Goal: Information Seeking & Learning: Learn about a topic

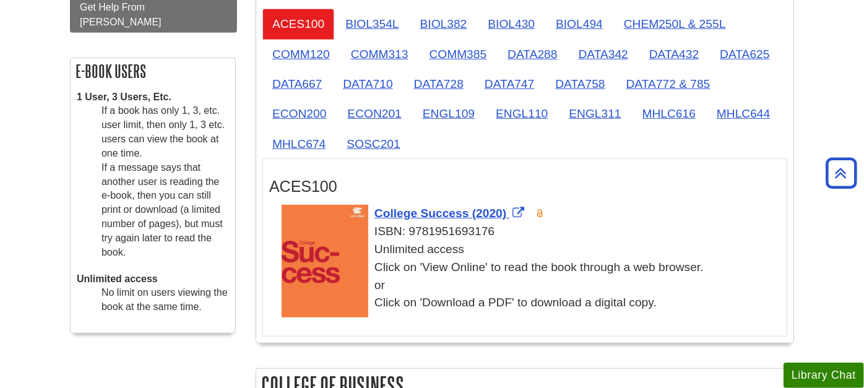
scroll to position [397, 0]
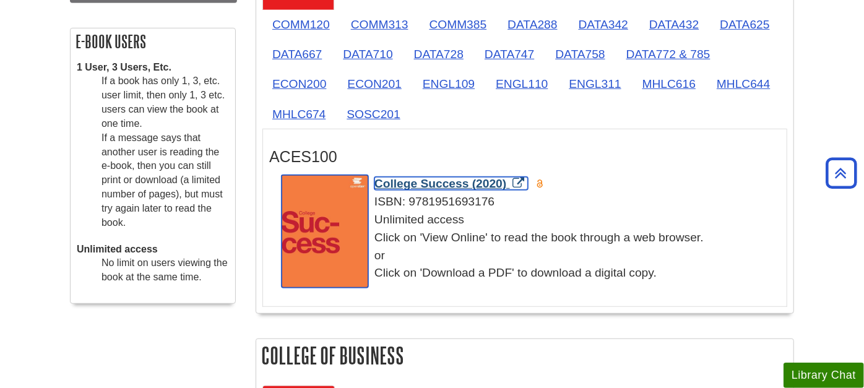
click at [421, 181] on span "College Success (2020)" at bounding box center [440, 183] width 132 height 13
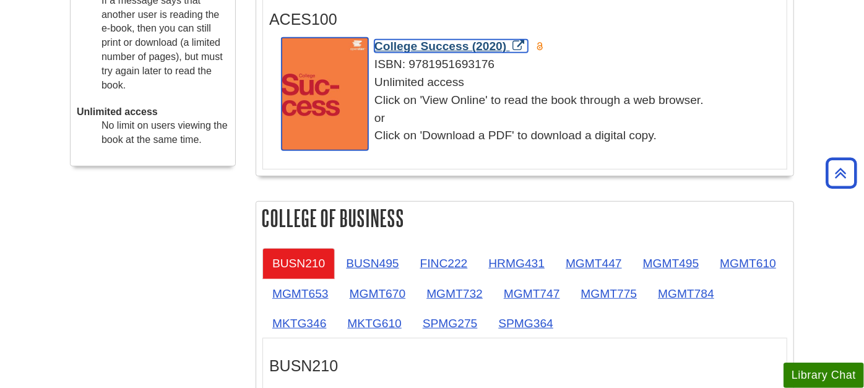
scroll to position [260, 0]
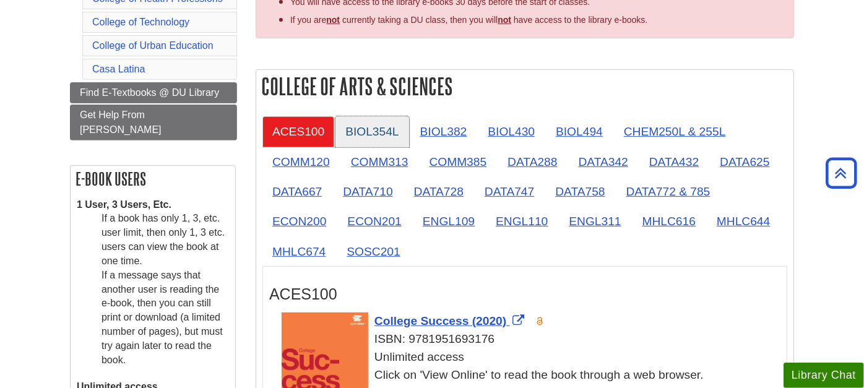
click at [369, 126] on link "BIOL354L" at bounding box center [371, 131] width 73 height 30
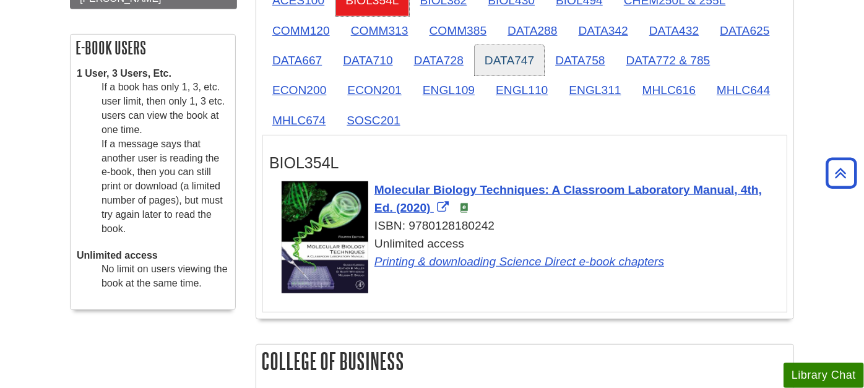
scroll to position [397, 0]
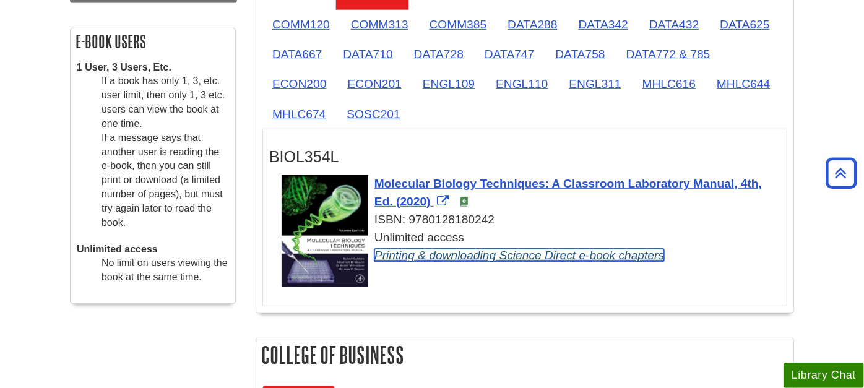
click at [447, 254] on link "Printing & downloading Science Direct e-book chapters" at bounding box center [519, 255] width 290 height 13
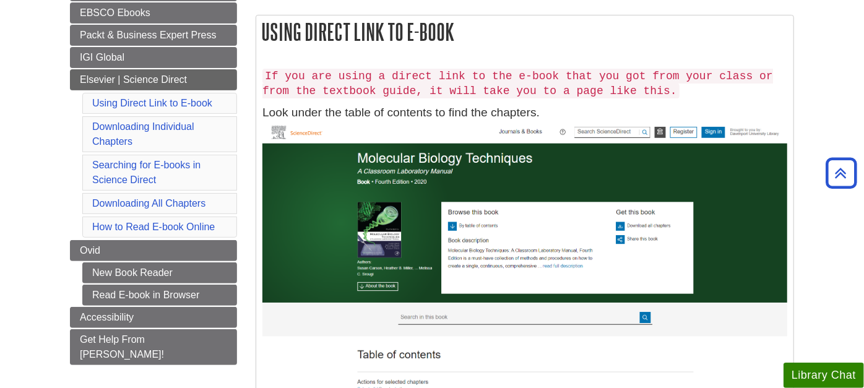
scroll to position [179, 0]
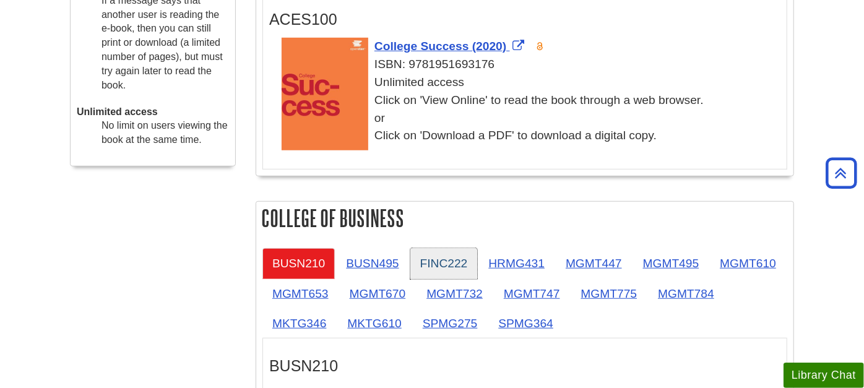
scroll to position [329, 0]
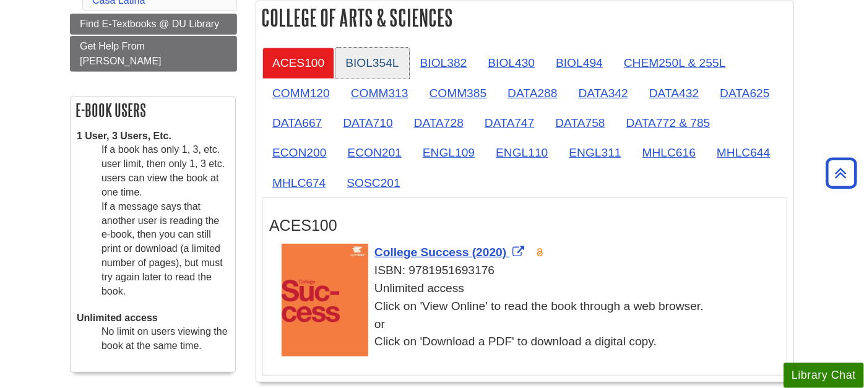
click at [372, 64] on link "BIOL354L" at bounding box center [371, 63] width 73 height 30
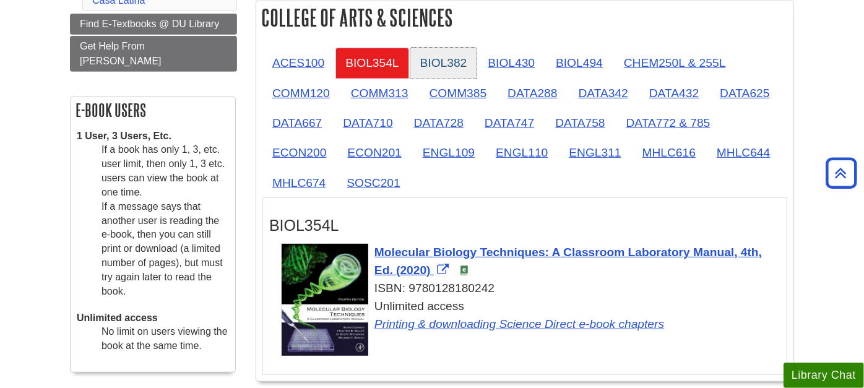
click at [442, 66] on link "BIOL382" at bounding box center [443, 63] width 67 height 30
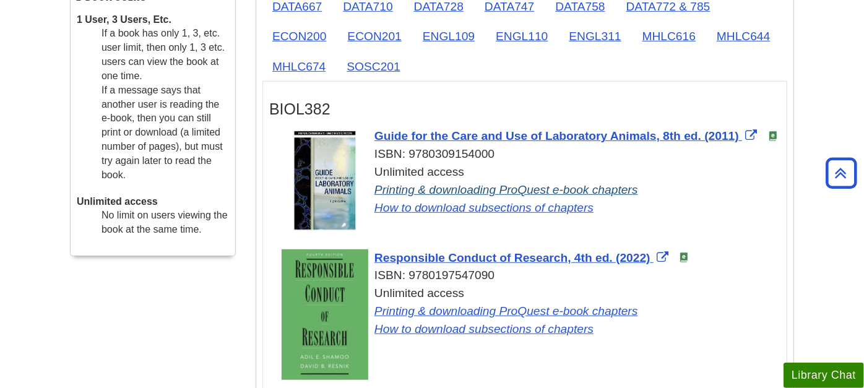
scroll to position [466, 0]
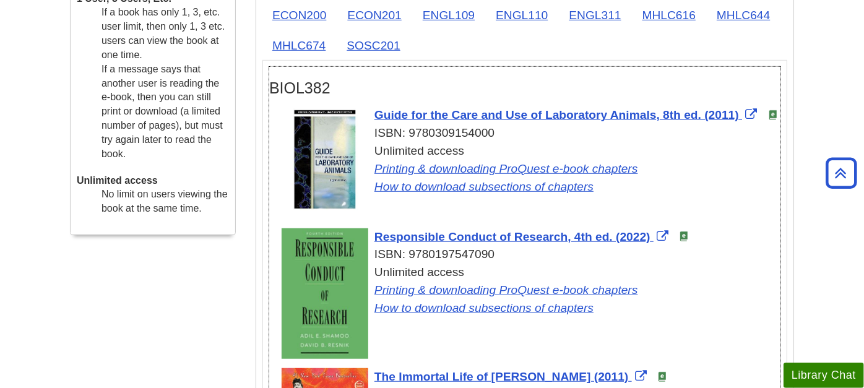
click at [433, 173] on div "Unlimited access Printing & downloading ProQuest e-book chapters How to downloa…" at bounding box center [531, 168] width 499 height 53
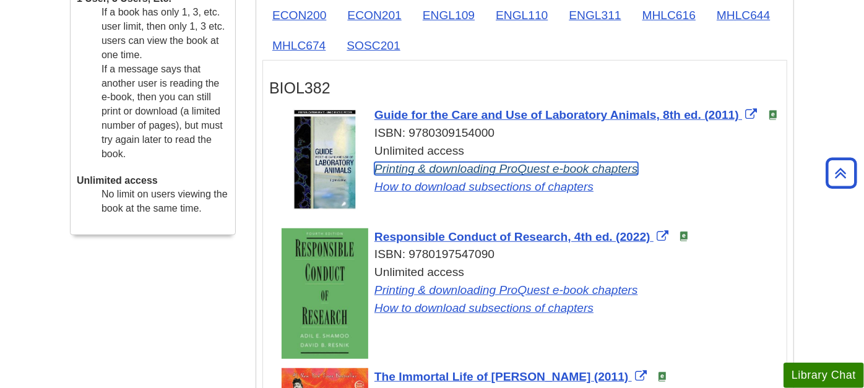
click at [431, 168] on link "Printing & downloading ProQuest e-book chapters" at bounding box center [506, 168] width 264 height 13
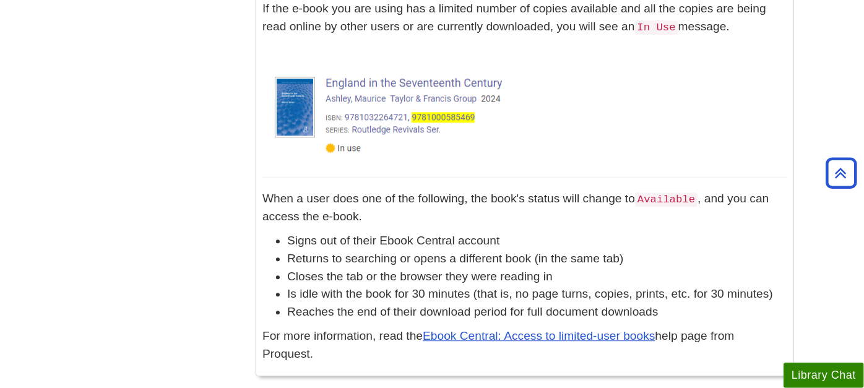
scroll to position [1815, 0]
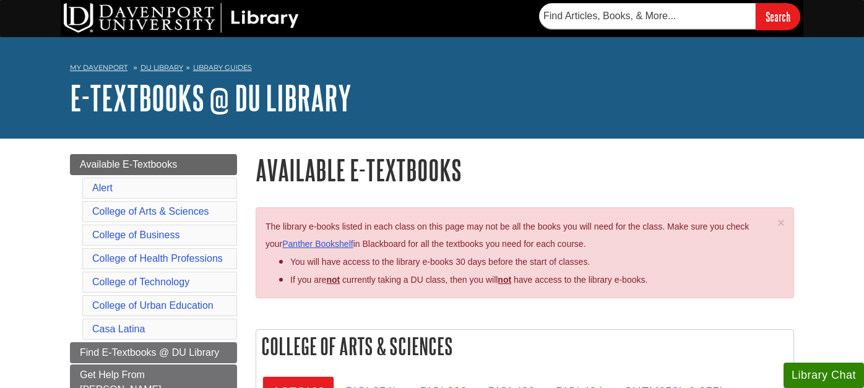
scroll to position [329, 0]
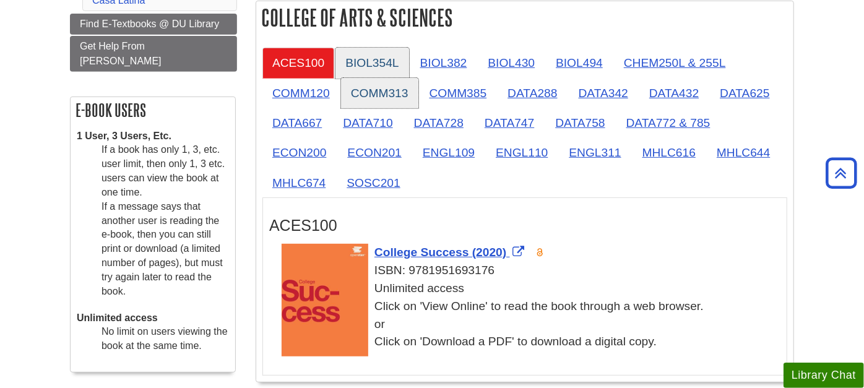
drag, startPoint x: 363, startPoint y: 61, endPoint x: 362, endPoint y: 81, distance: 19.8
click at [363, 61] on link "BIOL354L" at bounding box center [371, 63] width 73 height 30
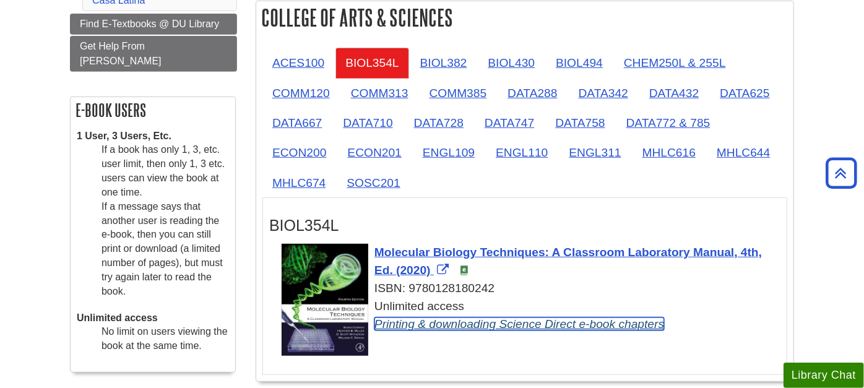
click at [419, 322] on link "Printing & downloading Science Direct e-book chapters" at bounding box center [519, 323] width 290 height 13
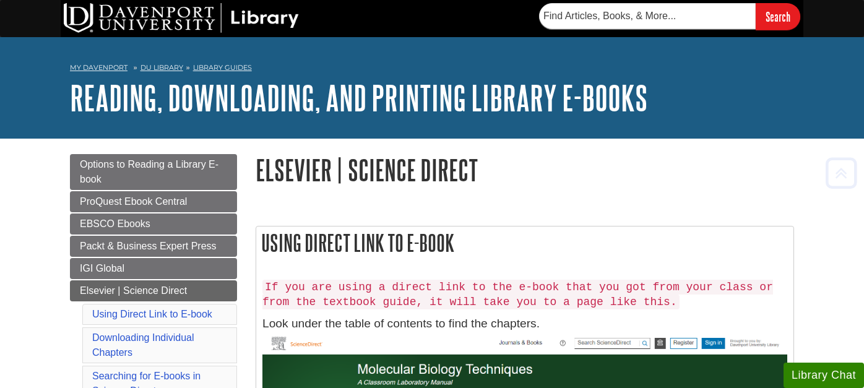
scroll to position [731, 0]
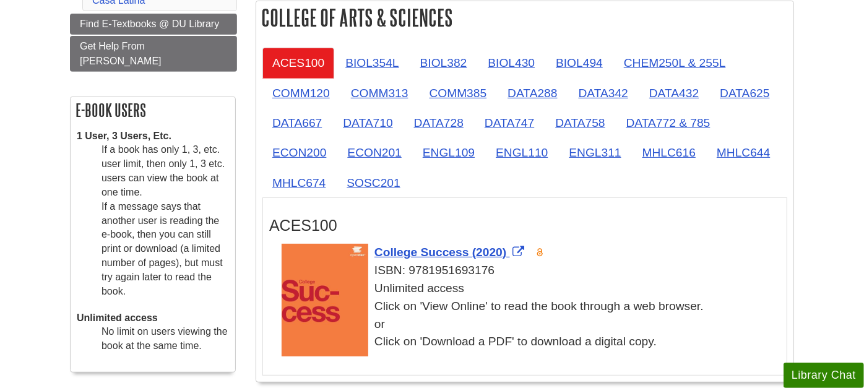
scroll to position [329, 0]
click at [447, 63] on link "BIOL382" at bounding box center [443, 63] width 67 height 30
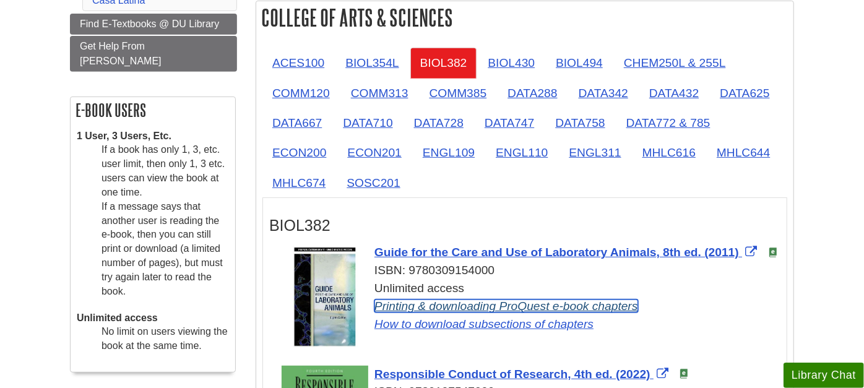
click at [423, 300] on link "Printing & downloading ProQuest e-book chapters" at bounding box center [506, 305] width 264 height 13
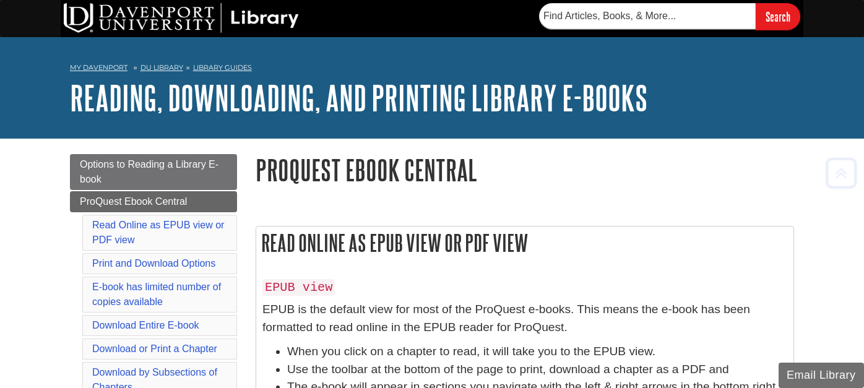
scroll to position [2670, 0]
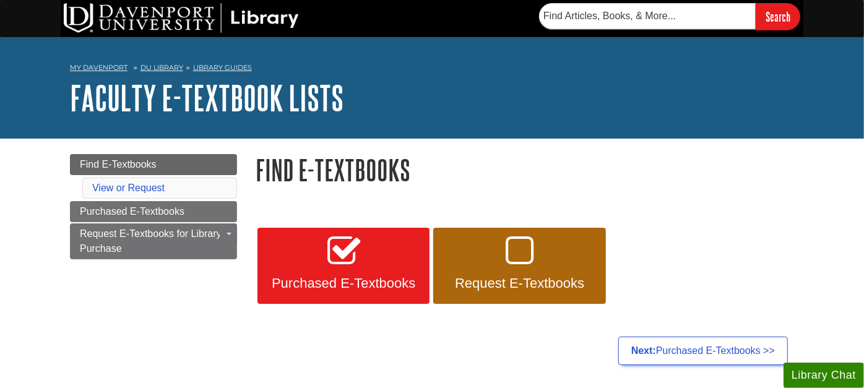
click at [221, 61] on nav "My Davenport DU Library Library Guides Faculty E-Textbook Lists Find E-Textbooks" at bounding box center [432, 69] width 724 height 20
click at [222, 63] on link "Library Guides" at bounding box center [222, 67] width 59 height 9
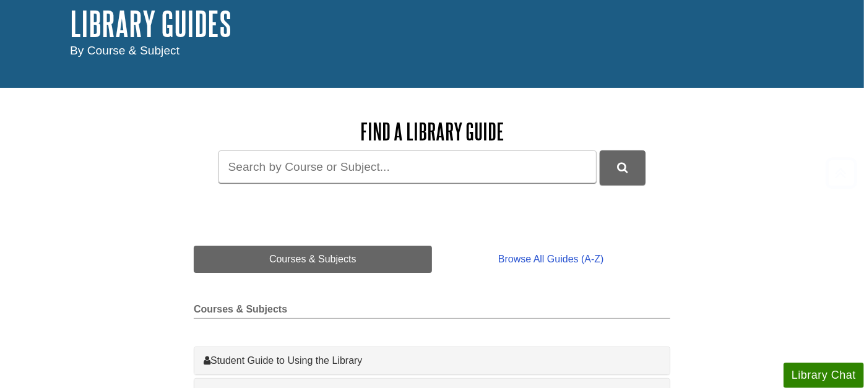
scroll to position [275, 0]
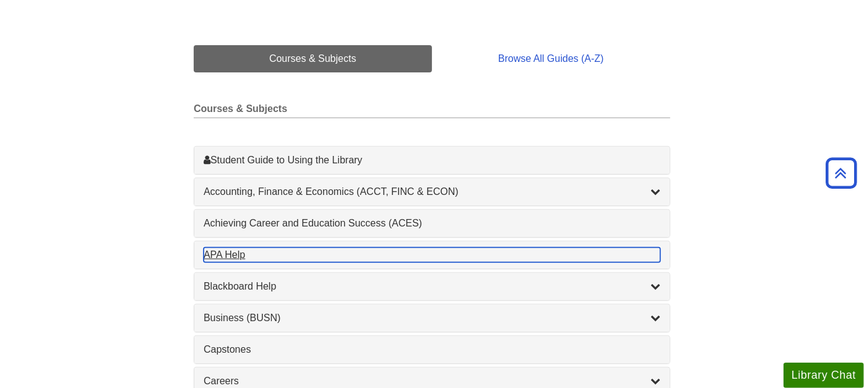
click at [217, 249] on div "APA Help , 1 guides" at bounding box center [432, 254] width 457 height 15
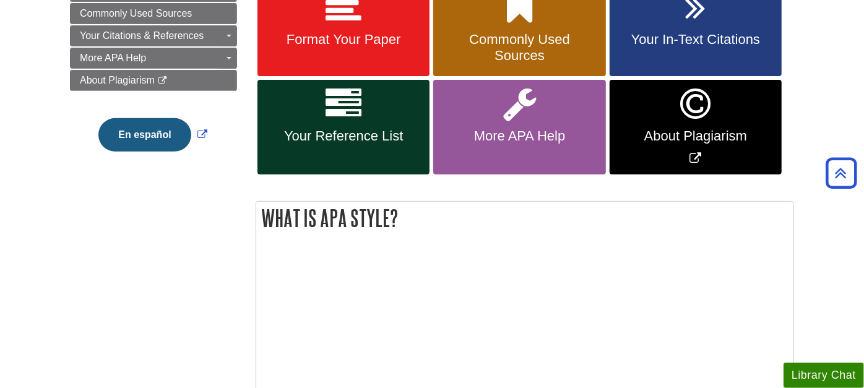
scroll to position [206, 0]
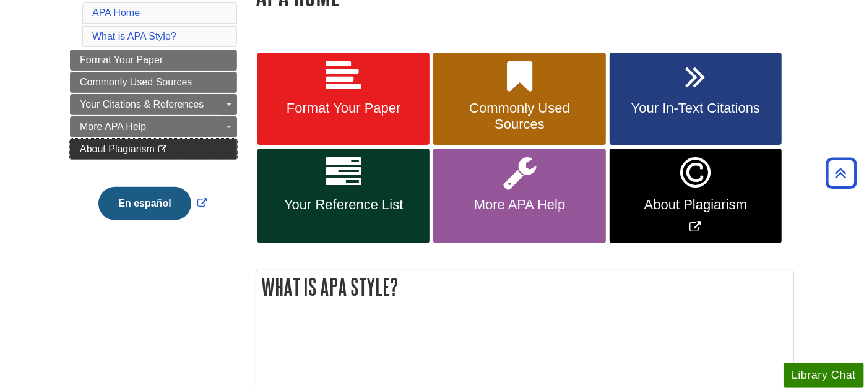
click at [119, 147] on span "About Plagiarism" at bounding box center [117, 149] width 75 height 11
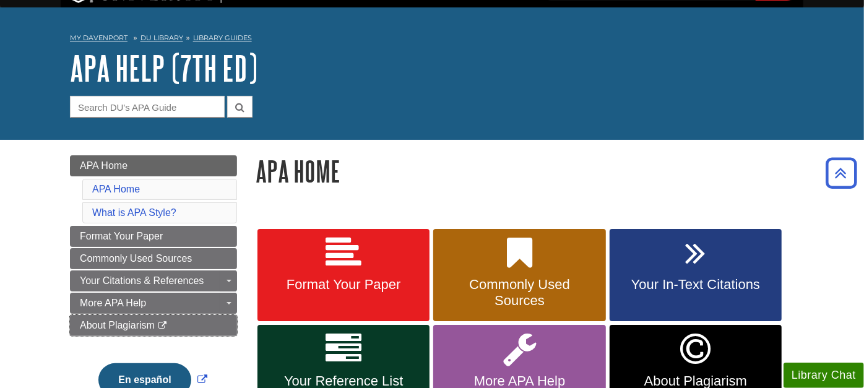
scroll to position [0, 0]
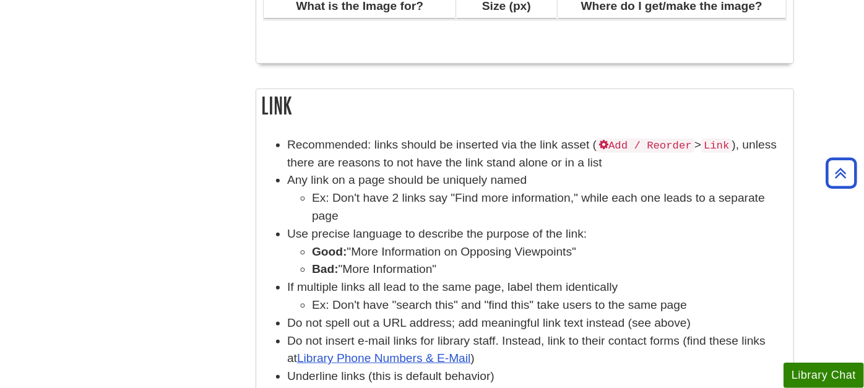
scroll to position [3273, 0]
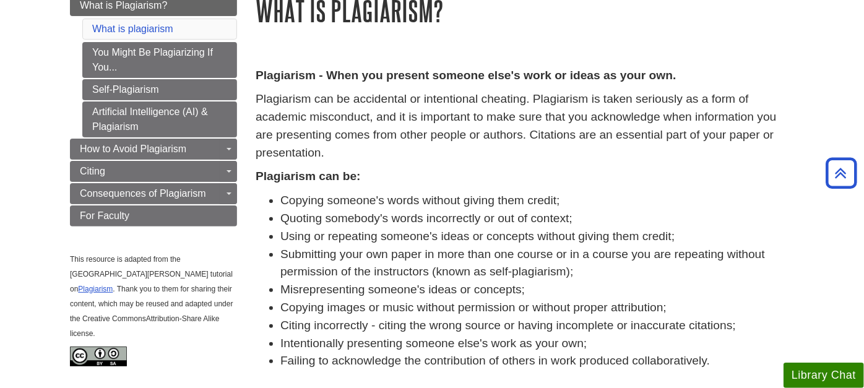
scroll to position [69, 0]
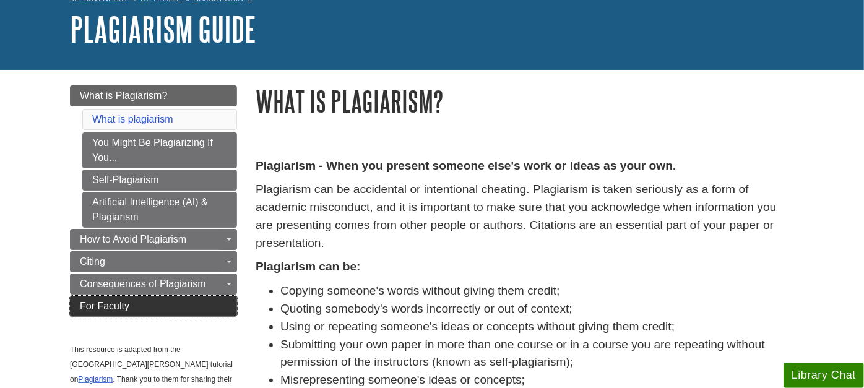
click at [104, 303] on span "For Faculty" at bounding box center [104, 306] width 49 height 11
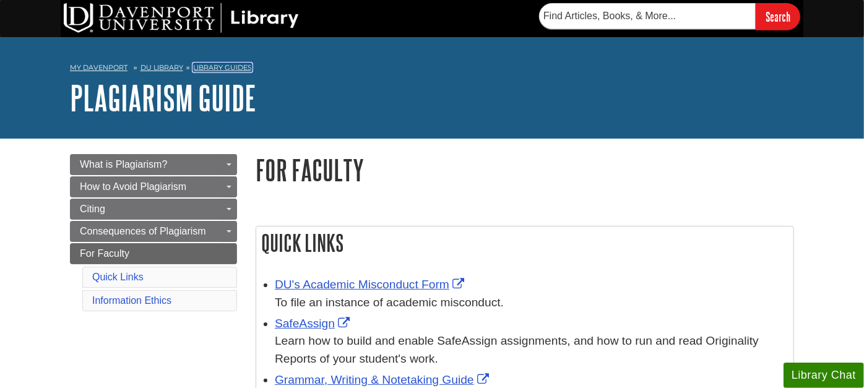
click at [217, 65] on link "Library Guides" at bounding box center [222, 67] width 59 height 9
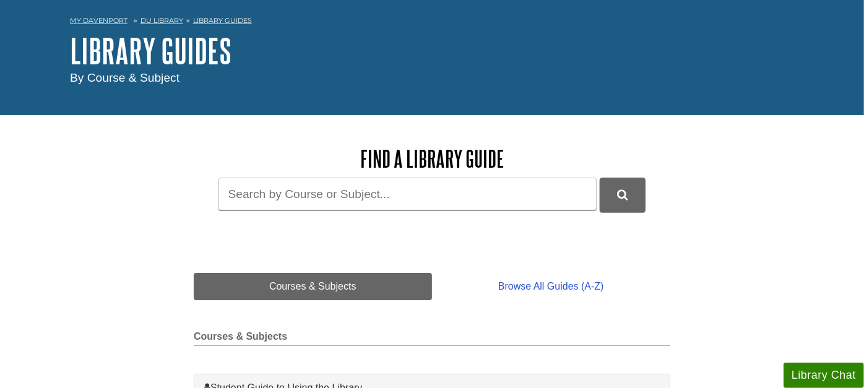
scroll to position [69, 0]
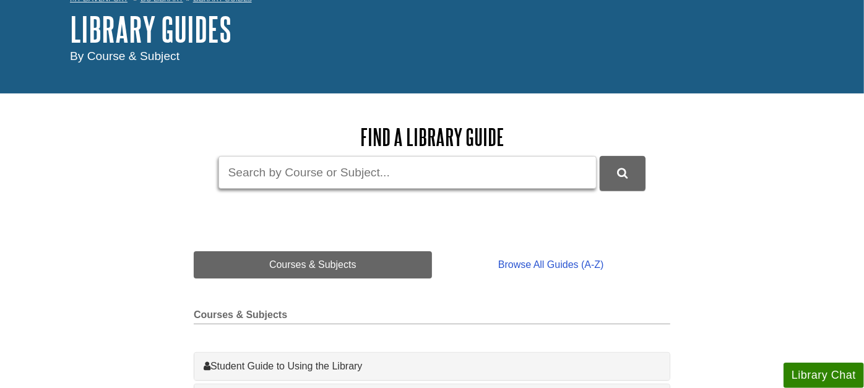
click at [290, 172] on input "Guide Search Terms" at bounding box center [407, 172] width 378 height 33
type input "[DEMOGRAPHIC_DATA]"
click at [600, 156] on button "DU Library Guides Search" at bounding box center [623, 173] width 46 height 34
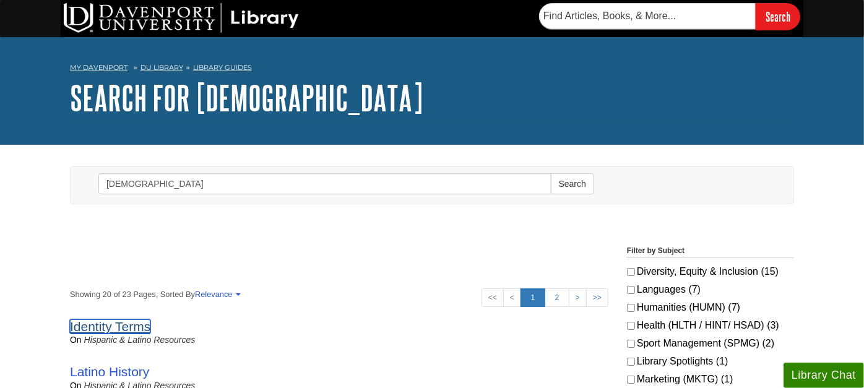
drag, startPoint x: 108, startPoint y: 324, endPoint x: 134, endPoint y: 329, distance: 26.6
click at [108, 323] on link "Identity Terms" at bounding box center [110, 326] width 80 height 14
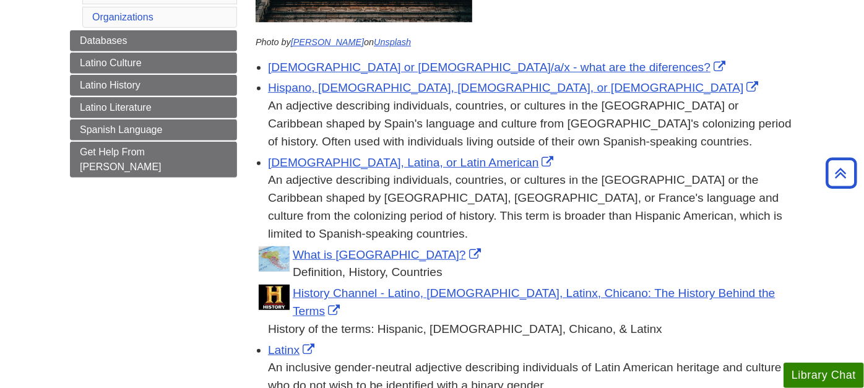
scroll to position [206, 0]
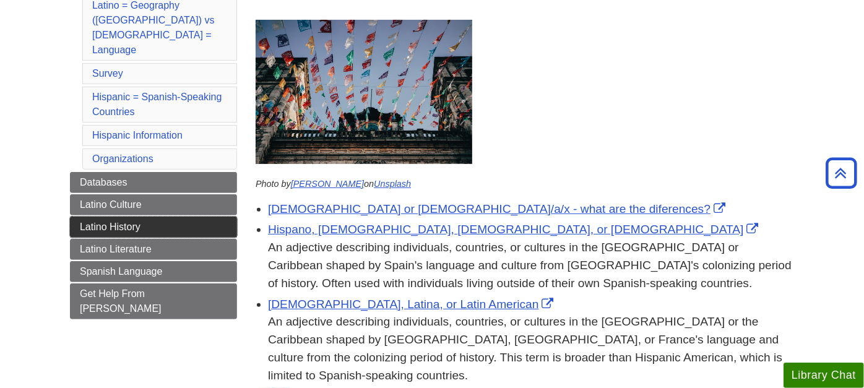
click at [111, 222] on span "Latino History" at bounding box center [110, 227] width 61 height 11
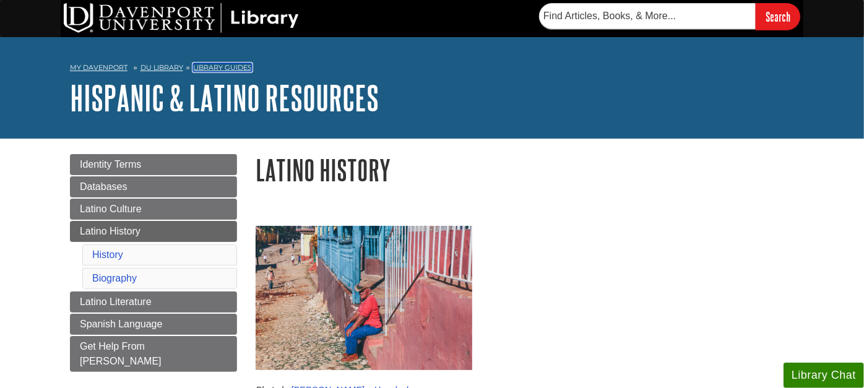
click at [222, 67] on link "Library Guides" at bounding box center [222, 67] width 59 height 9
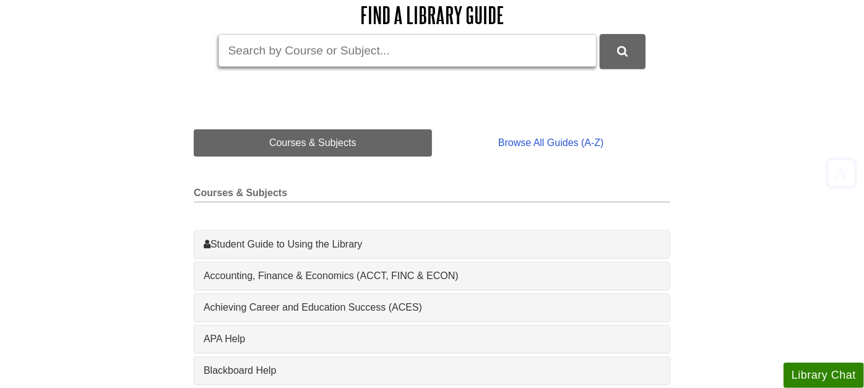
scroll to position [206, 0]
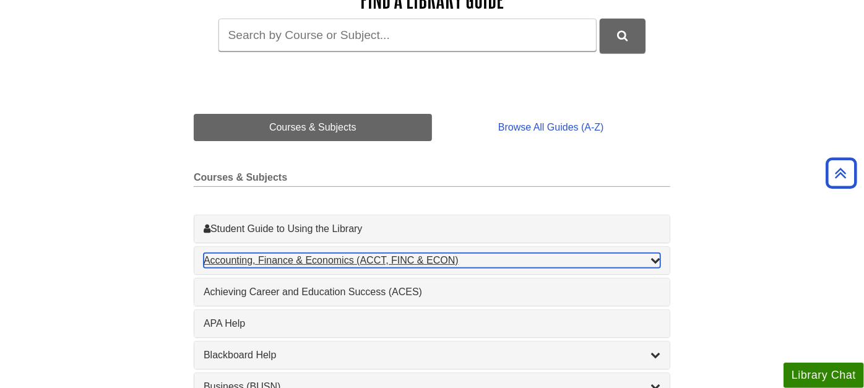
click at [248, 259] on div "Accounting, Finance & Economics (ACCT, FINC & ECON) , 4 guides" at bounding box center [432, 260] width 457 height 15
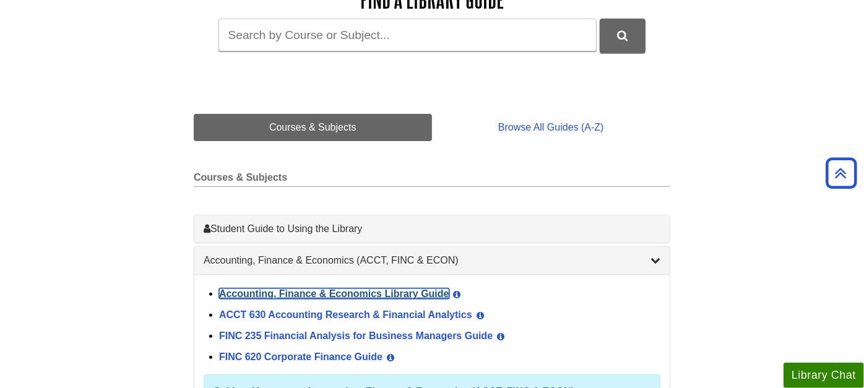
click at [261, 297] on link "Accounting, Finance & Economics Library Guide" at bounding box center [334, 293] width 230 height 11
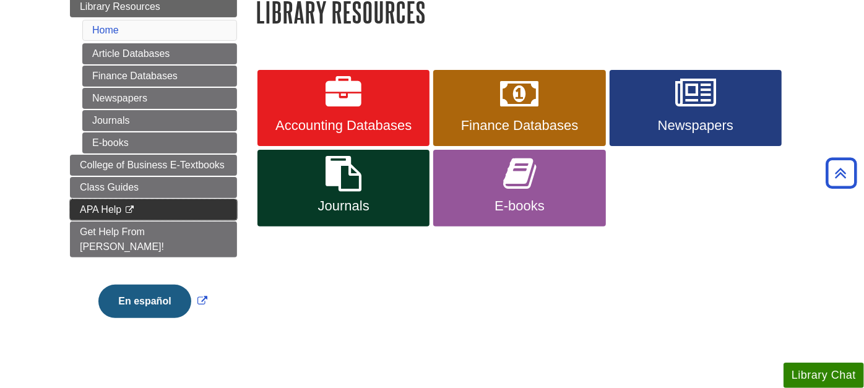
scroll to position [137, 0]
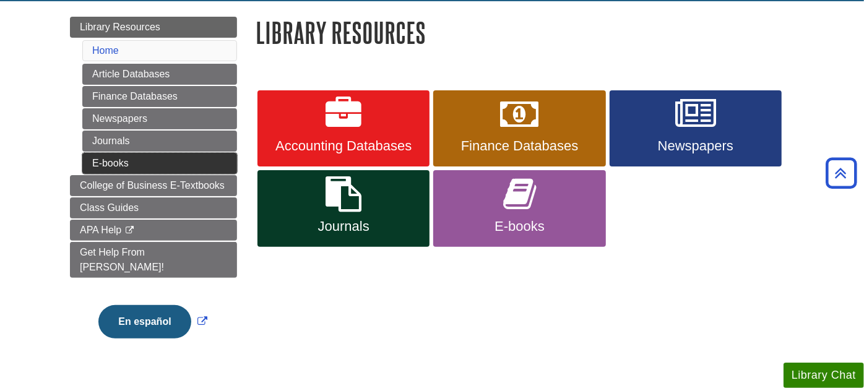
drag, startPoint x: 108, startPoint y: 156, endPoint x: 115, endPoint y: 166, distance: 12.9
click at [108, 156] on link "E-books" at bounding box center [159, 163] width 155 height 21
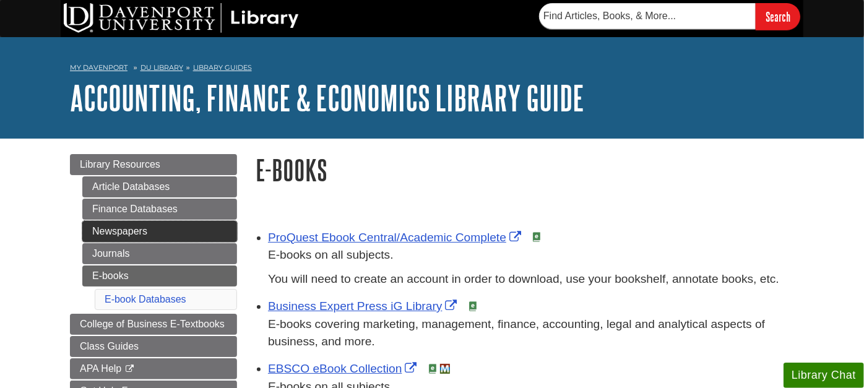
click at [139, 228] on link "Newspapers" at bounding box center [159, 231] width 155 height 21
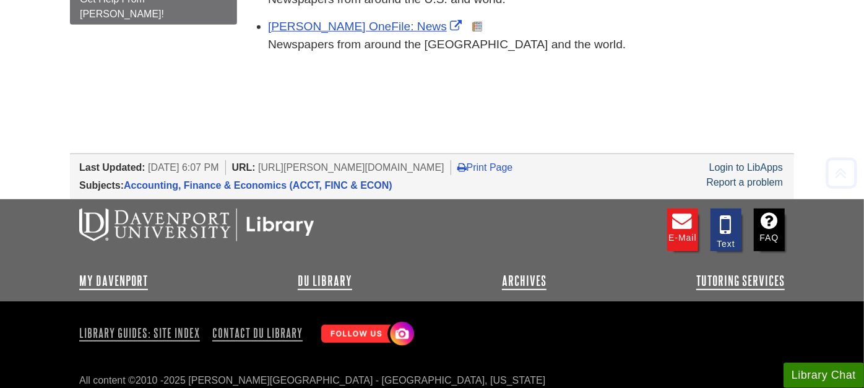
scroll to position [416, 0]
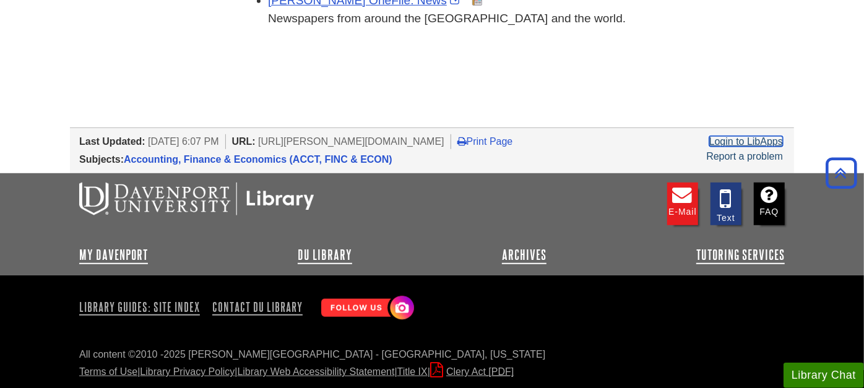
click at [757, 143] on link "Login to LibApps" at bounding box center [746, 141] width 74 height 11
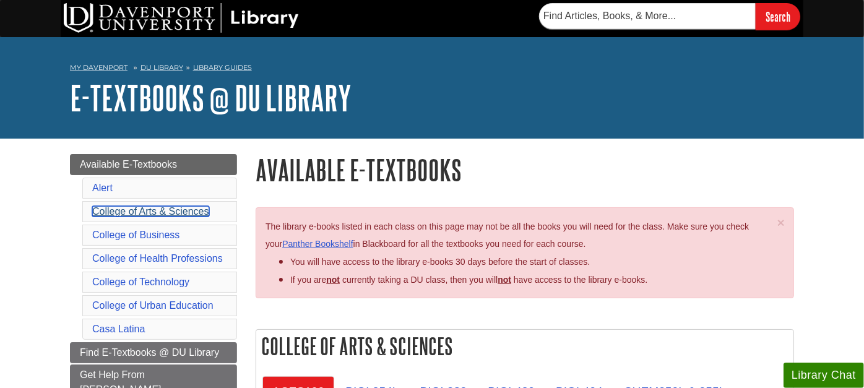
click at [162, 207] on link "College of Arts & Sciences" at bounding box center [150, 211] width 117 height 11
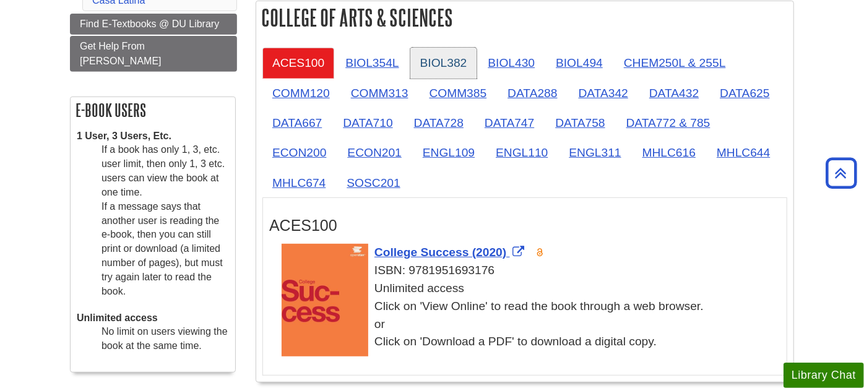
click at [440, 67] on link "BIOL382" at bounding box center [443, 63] width 67 height 30
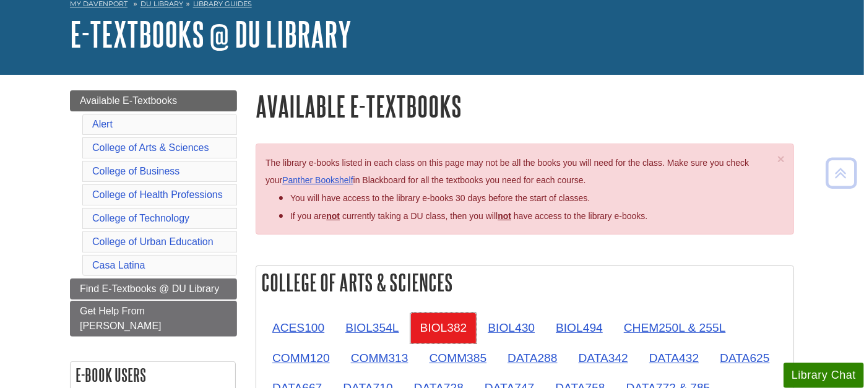
scroll to position [206, 0]
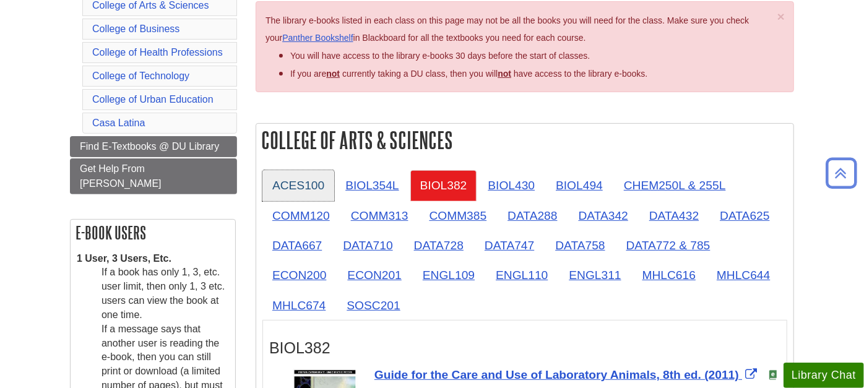
click at [277, 183] on link "ACES100" at bounding box center [298, 185] width 72 height 30
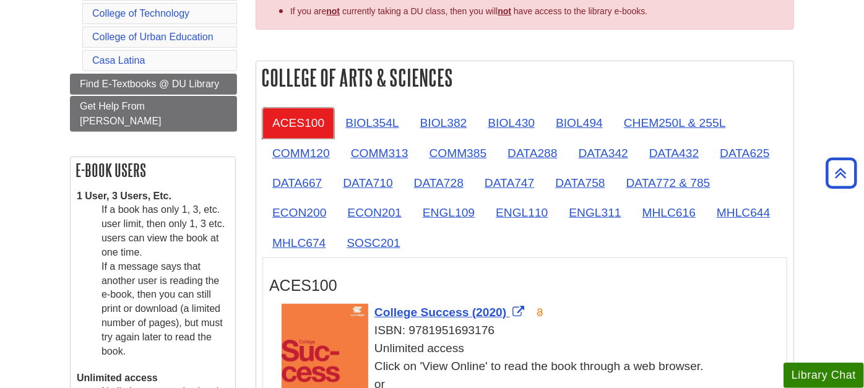
scroll to position [343, 0]
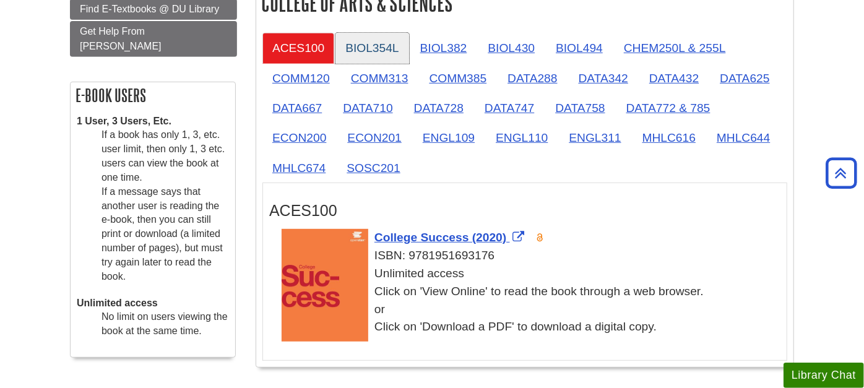
click at [361, 46] on link "BIOL354L" at bounding box center [371, 48] width 73 height 30
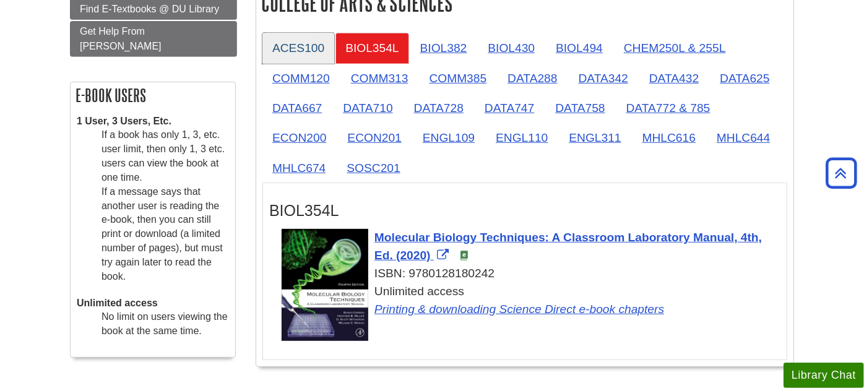
click at [300, 40] on link "ACES100" at bounding box center [298, 48] width 72 height 30
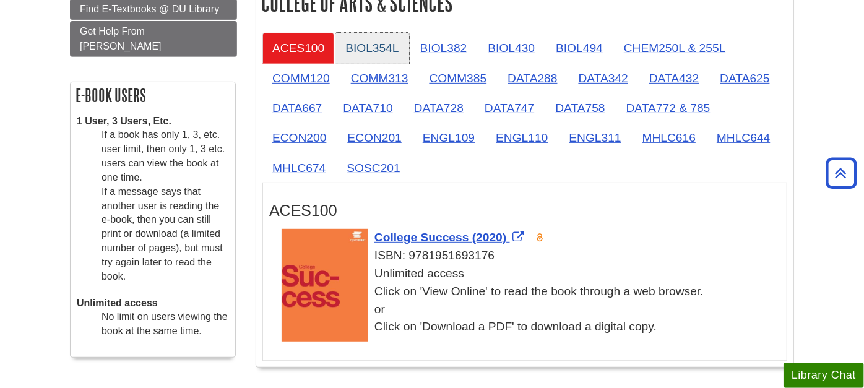
click at [372, 44] on link "BIOL354L" at bounding box center [371, 48] width 73 height 30
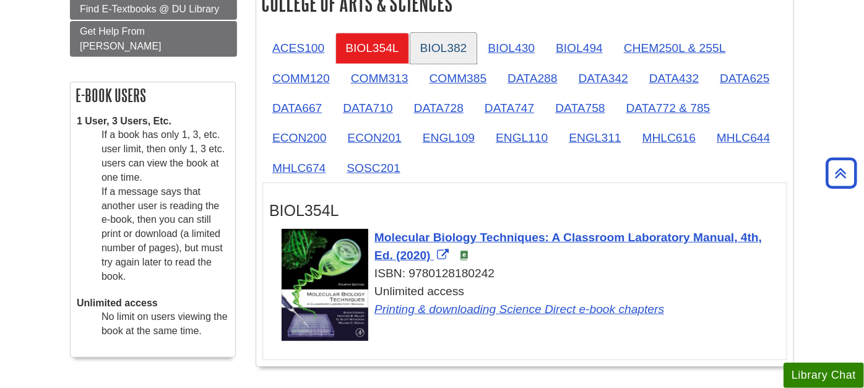
click at [449, 41] on link "BIOL382" at bounding box center [443, 48] width 67 height 30
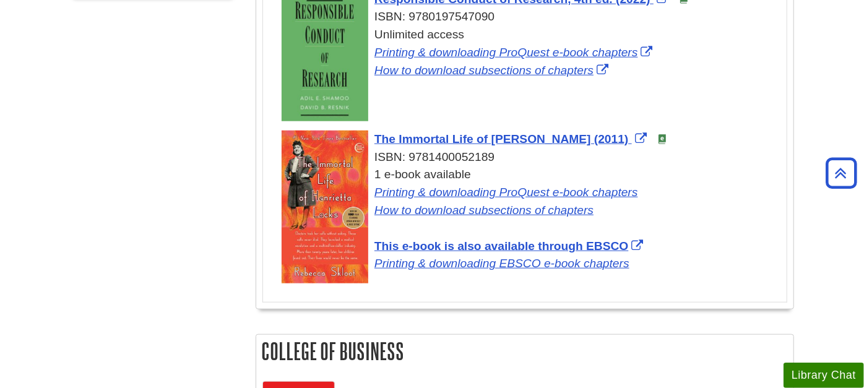
scroll to position [756, 0]
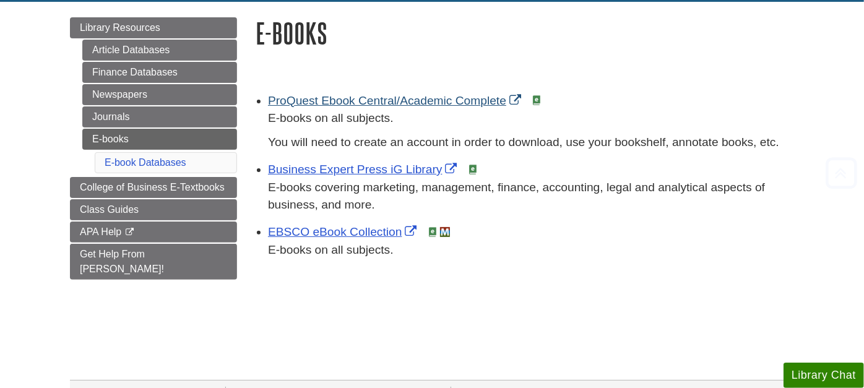
scroll to position [137, 0]
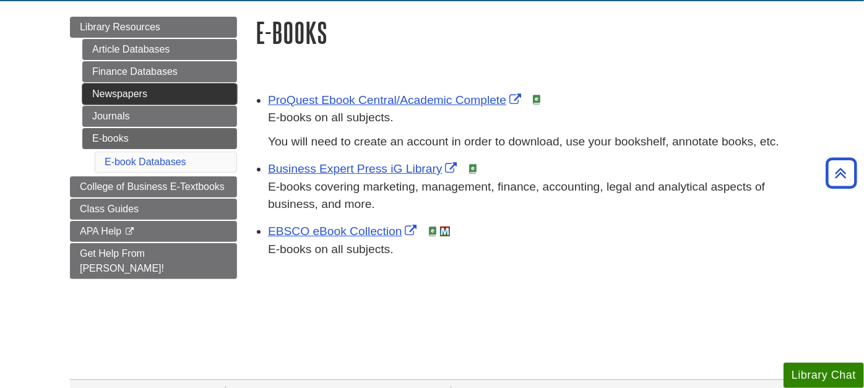
click at [139, 91] on link "Newspapers" at bounding box center [159, 94] width 155 height 21
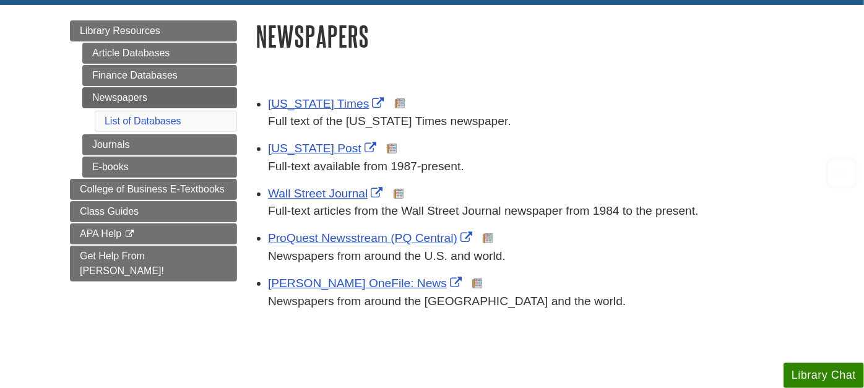
scroll to position [137, 0]
